Goal: Complete application form

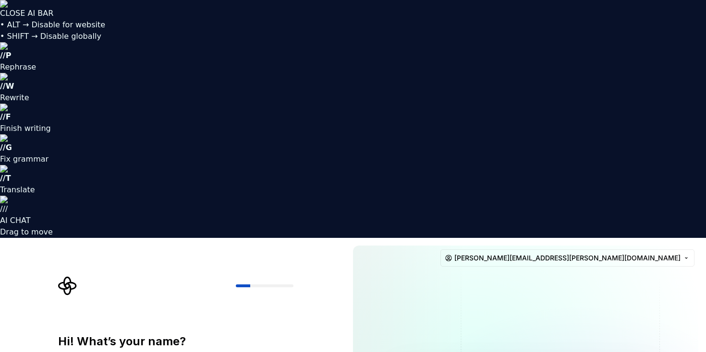
drag, startPoint x: 167, startPoint y: 149, endPoint x: 166, endPoint y: 154, distance: 4.9
type input "amanda@aimanda.se"
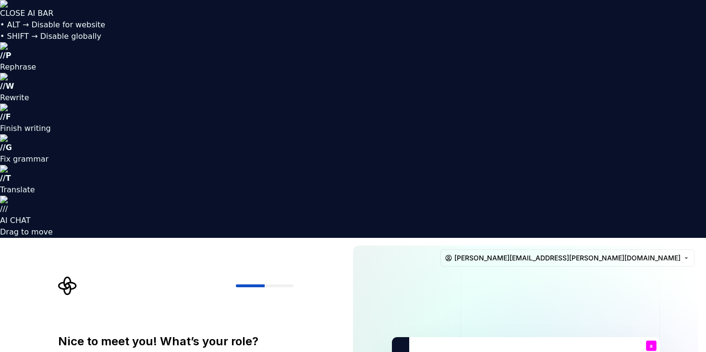
type input "hej"
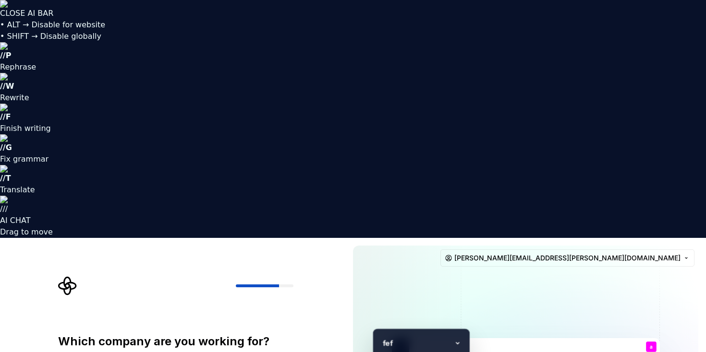
type input "fef"
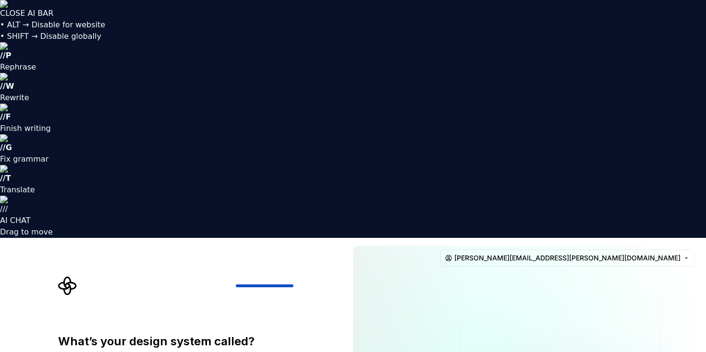
type input "ff"
